Goal: Information Seeking & Learning: Learn about a topic

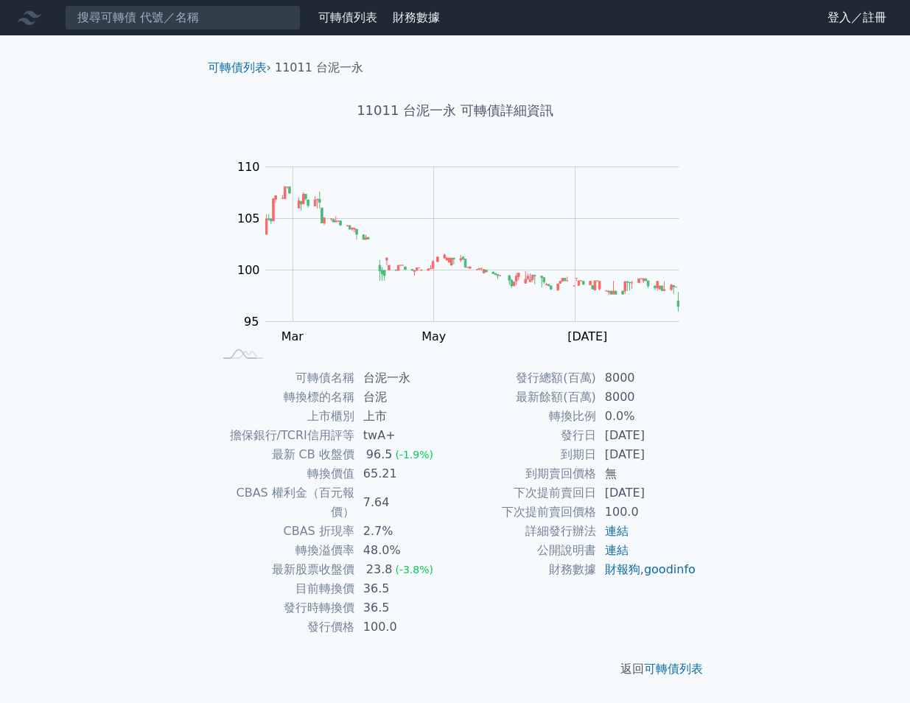
click at [512, 490] on td "下次提前賣回日" at bounding box center [525, 492] width 141 height 19
drag, startPoint x: 513, startPoint y: 496, endPoint x: 627, endPoint y: 501, distance: 114.3
click at [627, 501] on tr "下次提前賣回日 2027-12-10" at bounding box center [576, 492] width 242 height 19
click at [506, 496] on td "下次提前賣回日" at bounding box center [525, 492] width 141 height 19
click at [769, 300] on div "可轉債列表 財務數據 可轉債列表 財務數據 登入／註冊 登入／註冊 可轉債列表 › 11011 台泥一永 11011 台泥一永 可轉債詳細資訊 Zoom Ou…" at bounding box center [455, 351] width 910 height 703
